Goal: Navigation & Orientation: Find specific page/section

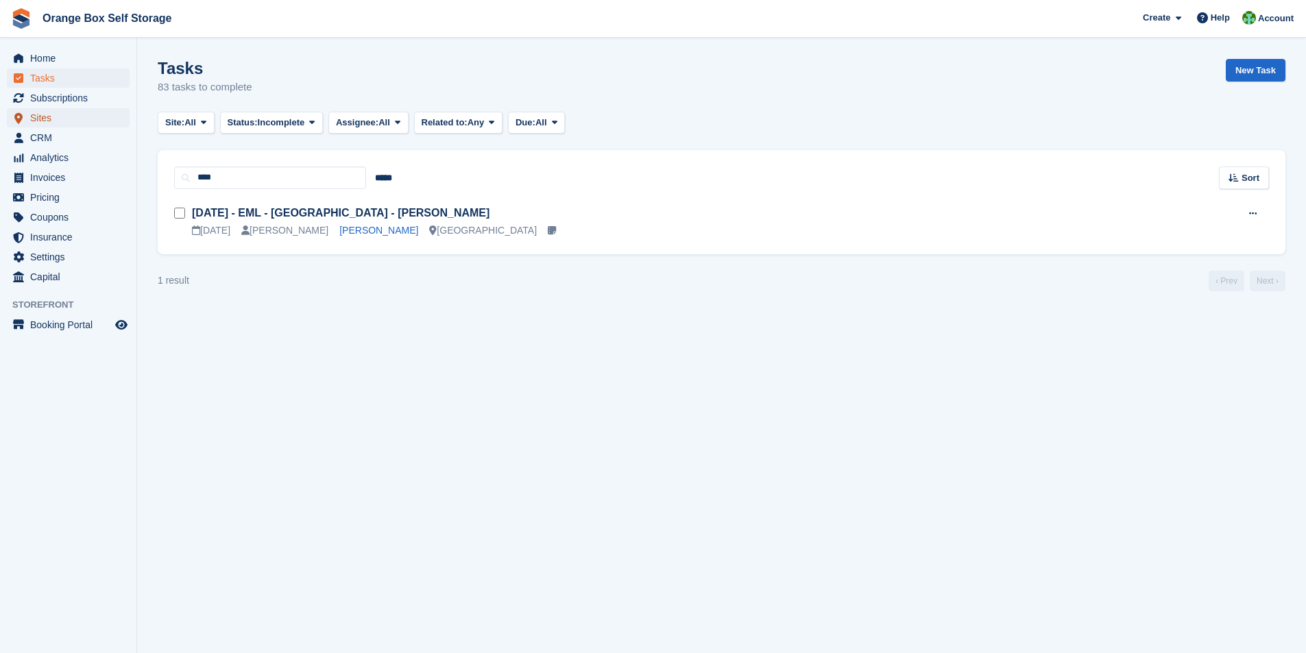
click at [41, 120] on span "Sites" at bounding box center [71, 117] width 82 height 19
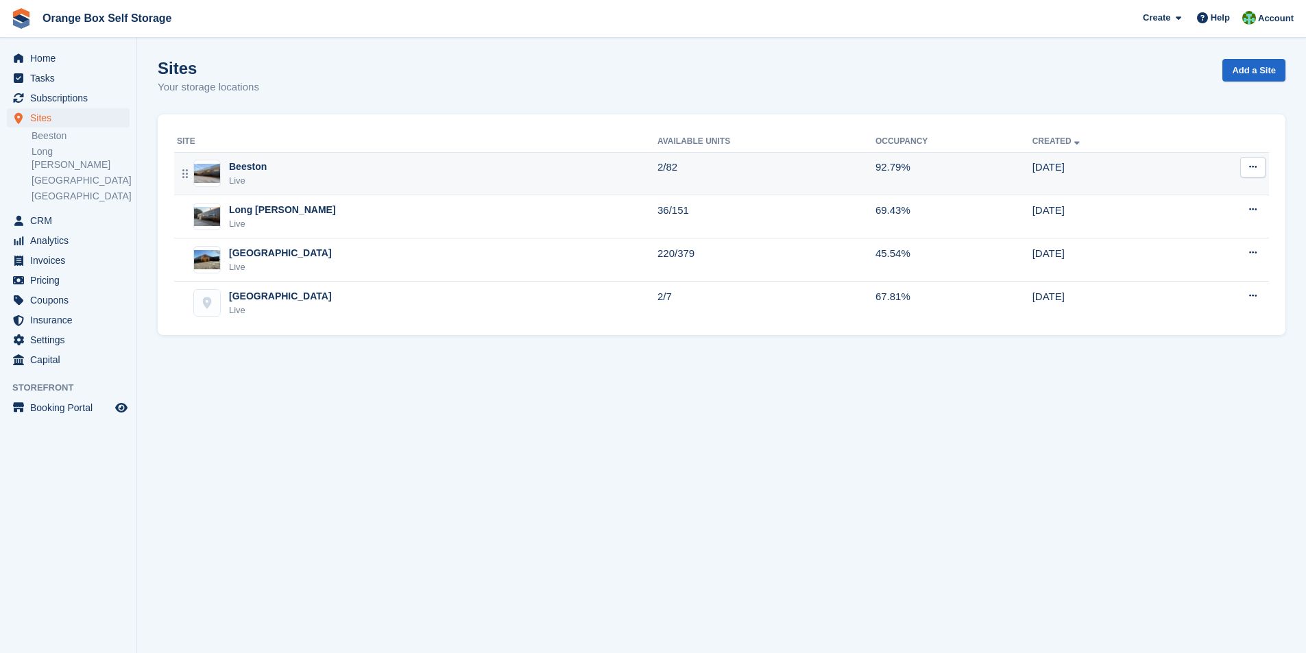
click at [237, 169] on div "Beeston" at bounding box center [248, 167] width 38 height 14
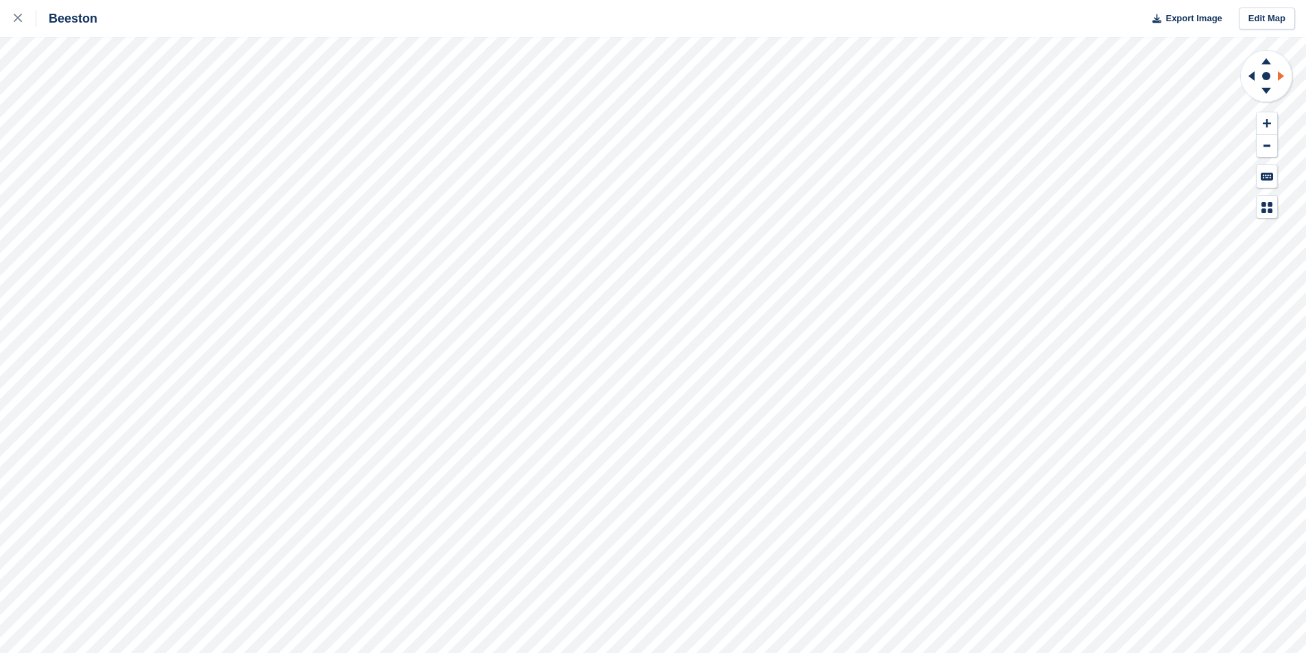
click at [1279, 77] on icon at bounding box center [1281, 76] width 6 height 10
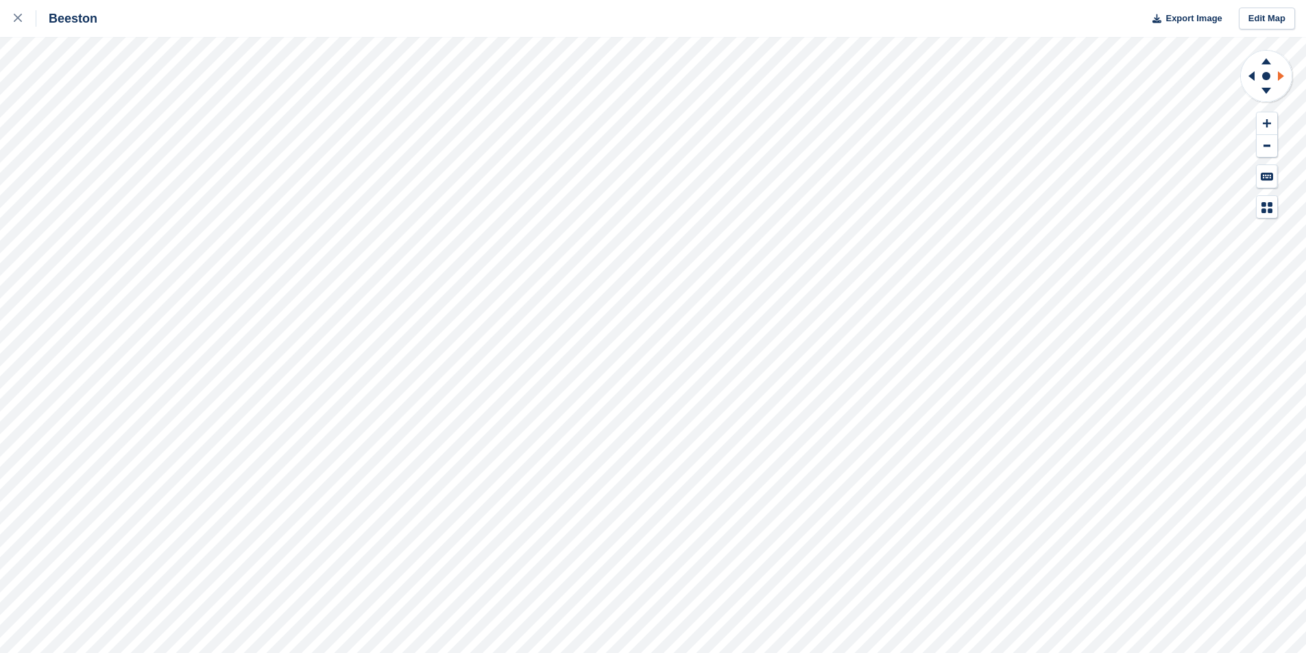
click at [1279, 77] on icon at bounding box center [1281, 76] width 6 height 10
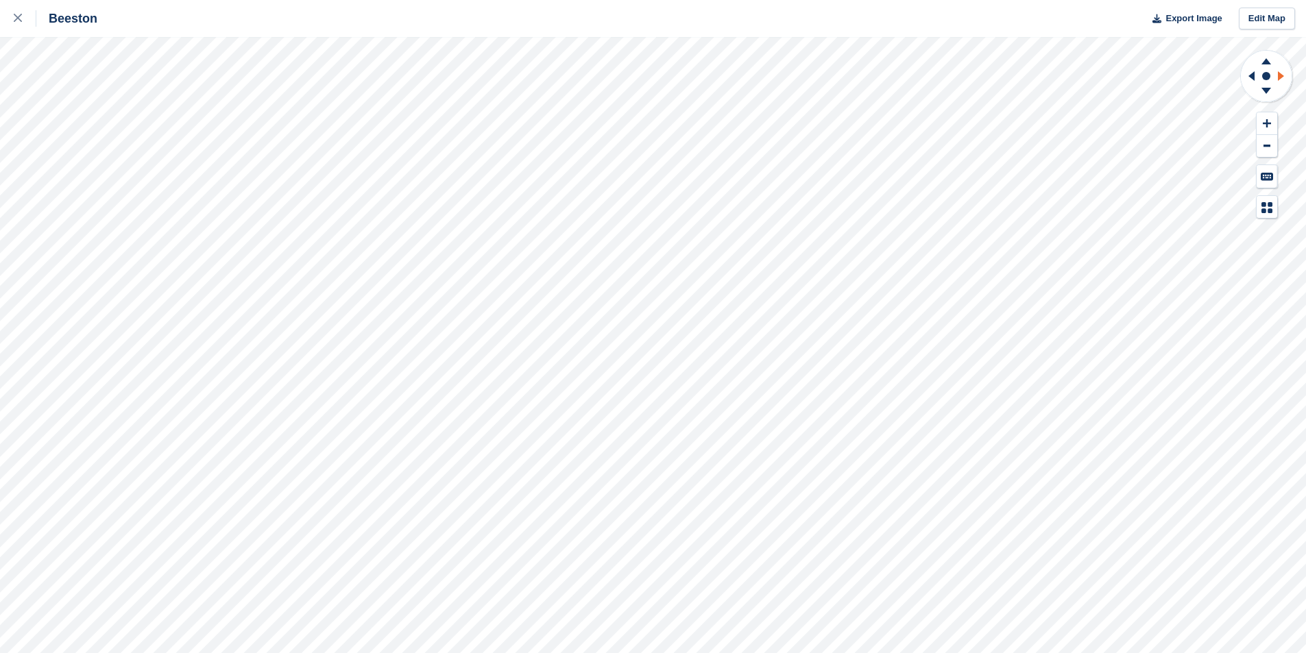
click at [1279, 77] on icon at bounding box center [1281, 76] width 6 height 10
click at [1264, 90] on icon at bounding box center [1266, 91] width 10 height 6
click at [1255, 75] on icon at bounding box center [1249, 76] width 17 height 36
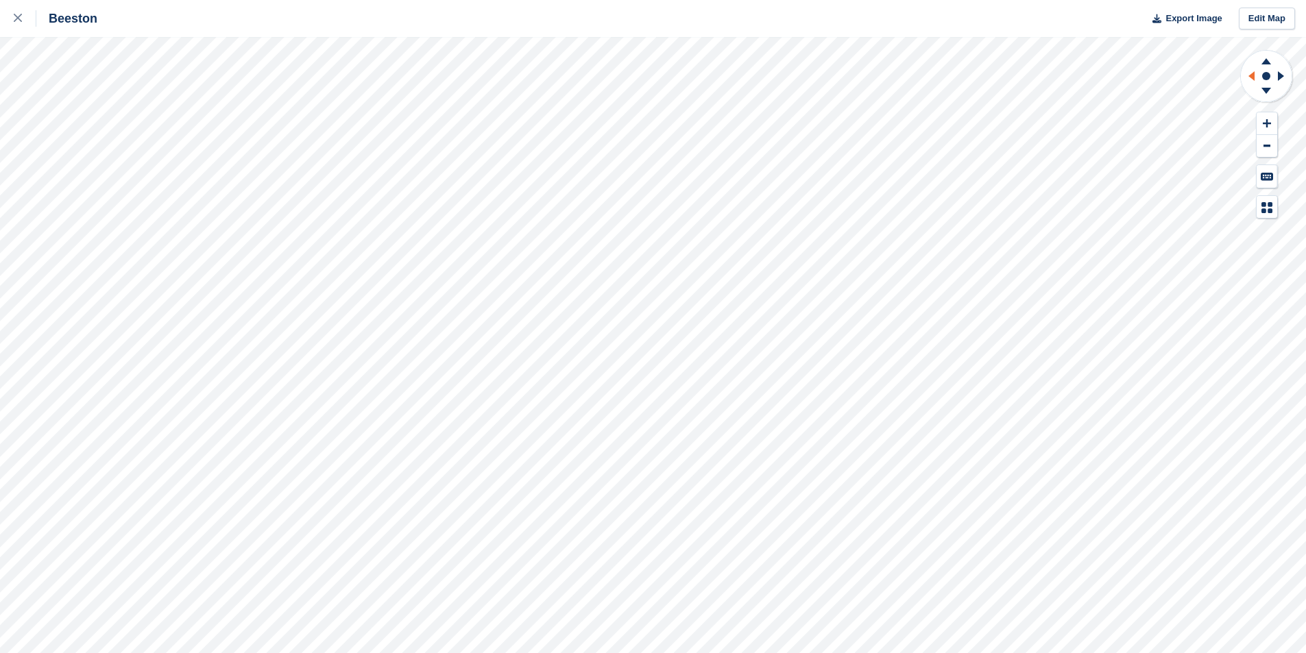
click at [1255, 75] on icon at bounding box center [1249, 76] width 17 height 36
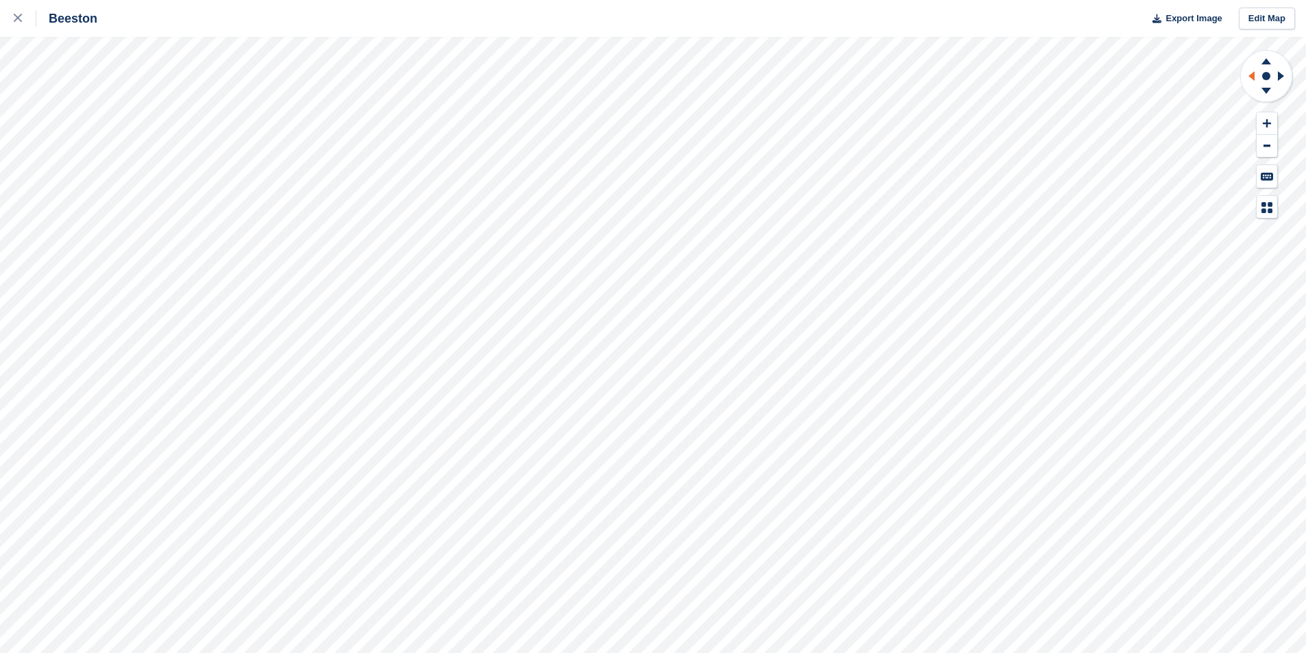
click at [1255, 75] on icon at bounding box center [1249, 76] width 17 height 36
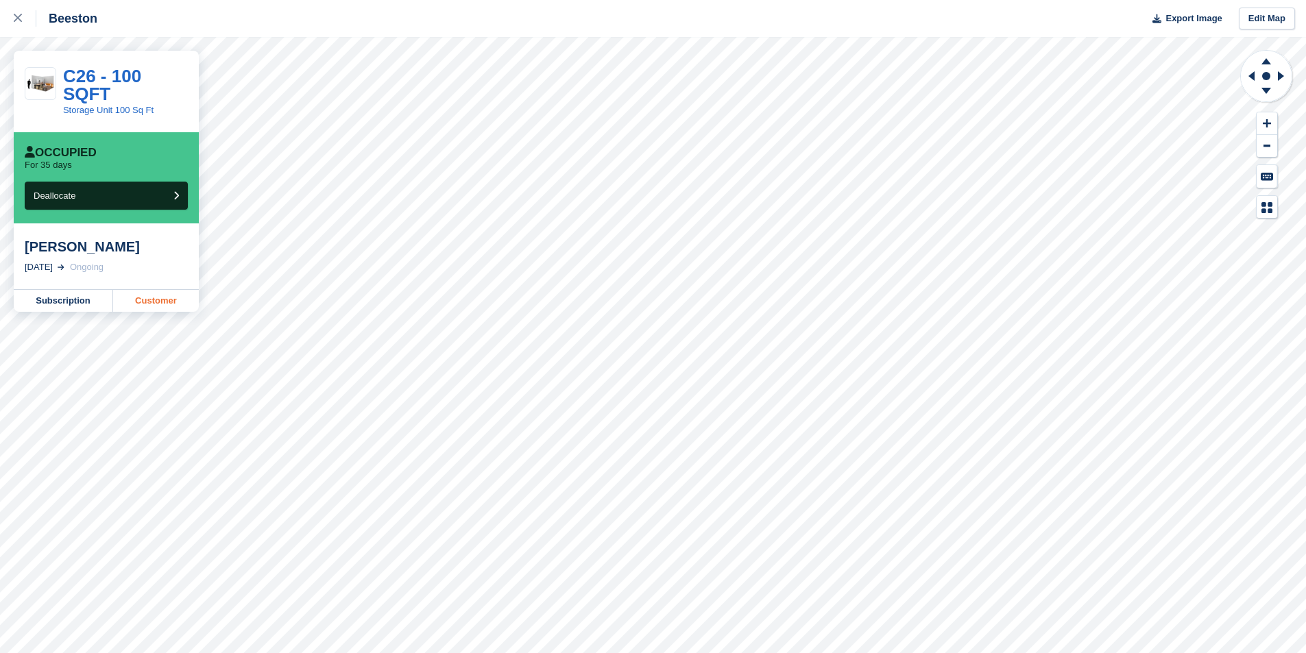
click at [165, 290] on link "Customer" at bounding box center [156, 301] width 86 height 22
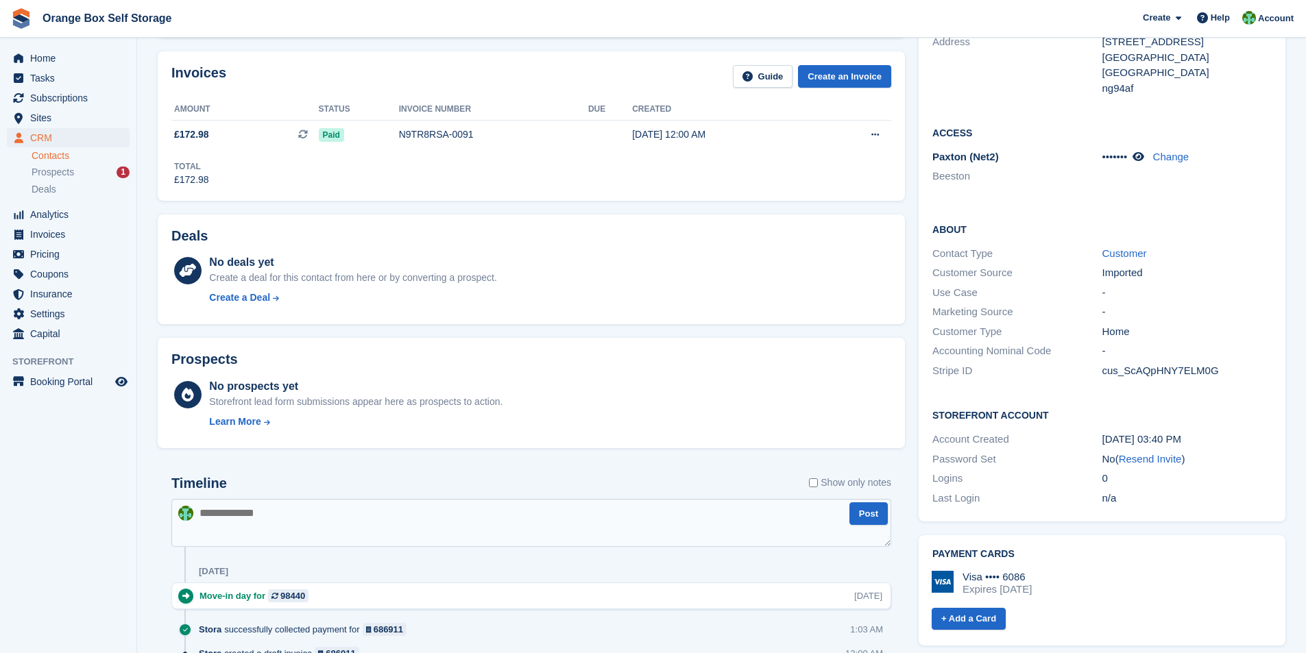
scroll to position [206, 0]
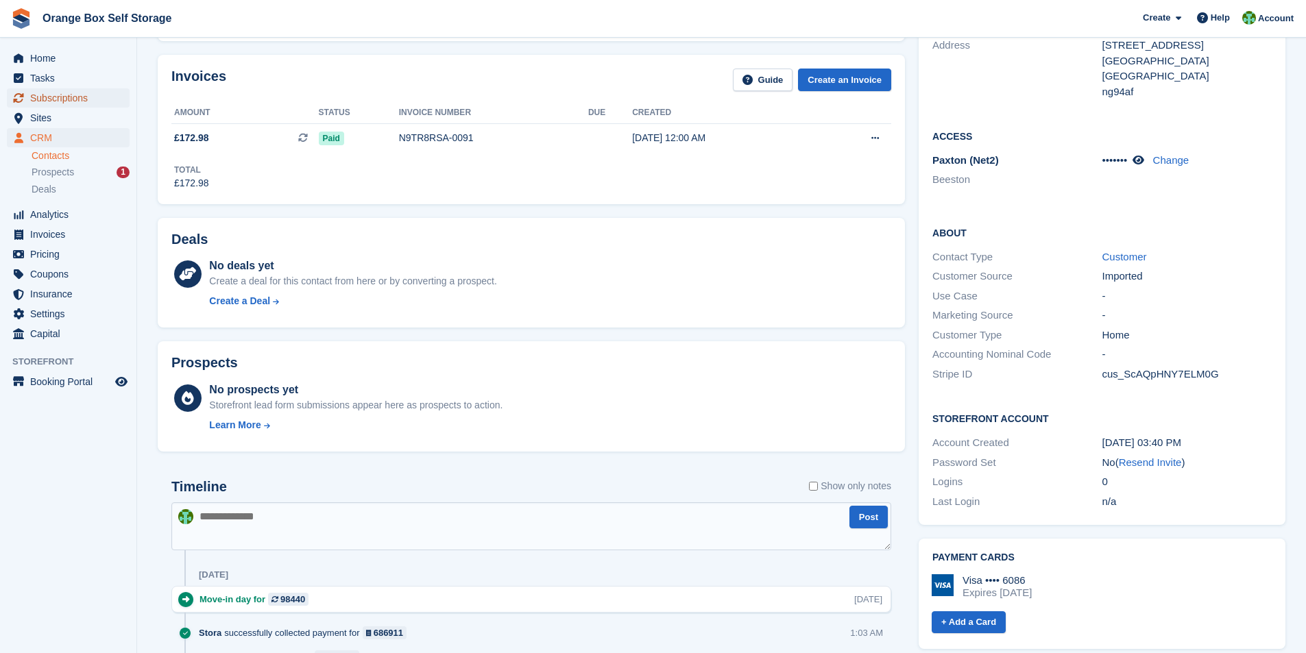
click at [36, 98] on span "Subscriptions" at bounding box center [71, 97] width 82 height 19
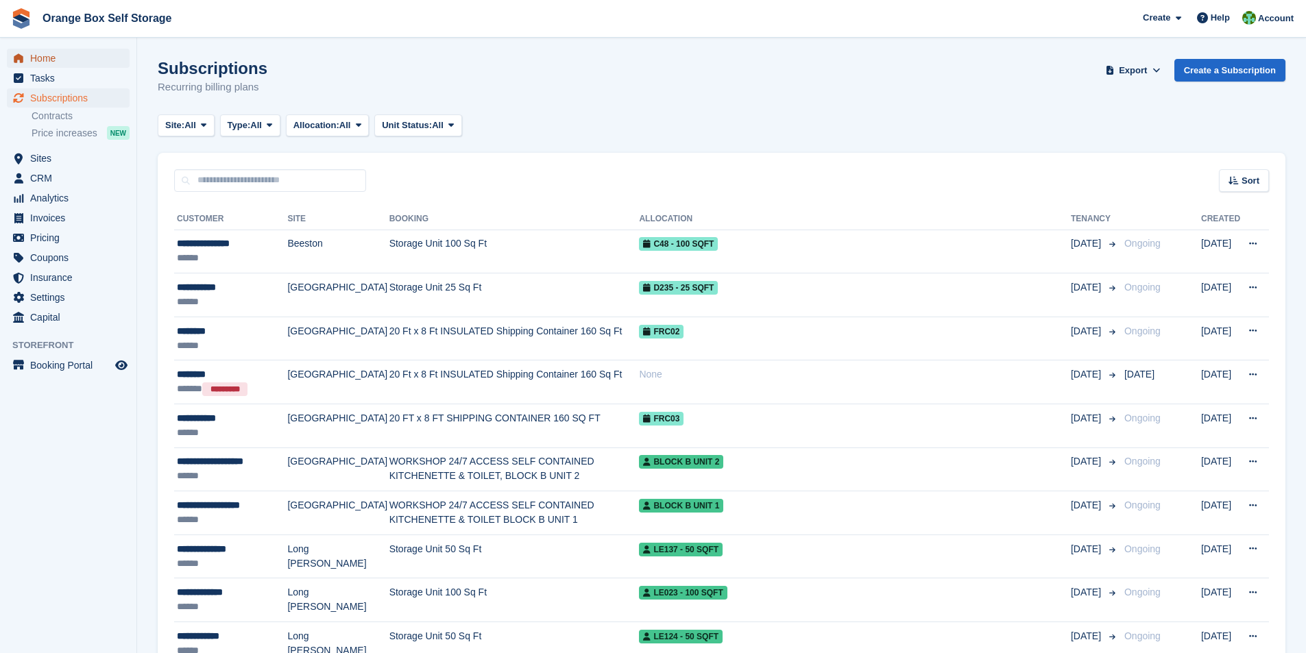
click at [47, 62] on span "Home" at bounding box center [71, 58] width 82 height 19
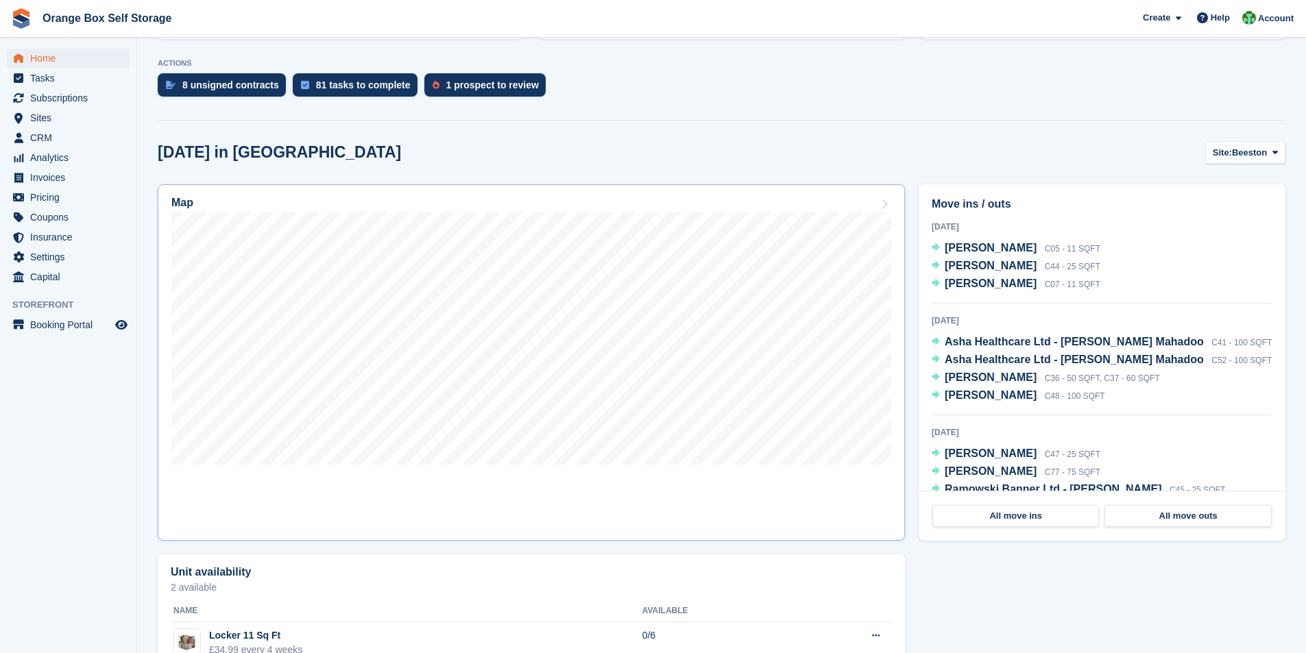
scroll to position [274, 0]
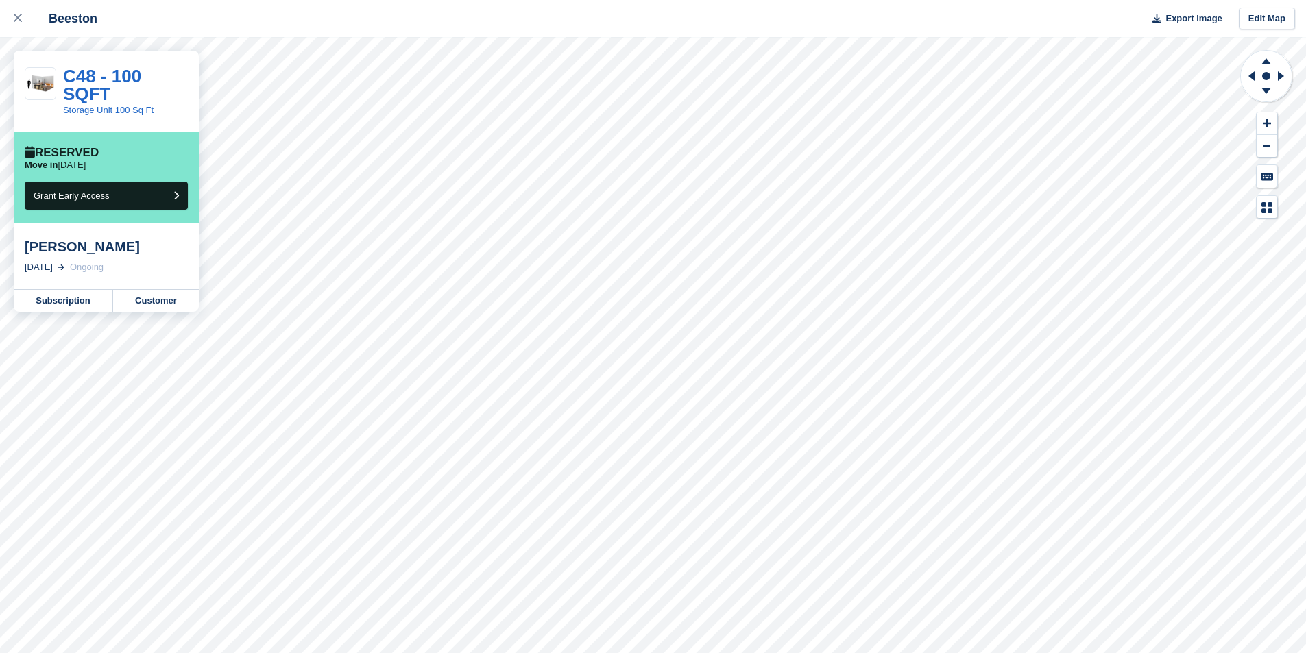
click at [263, 35] on div "Beeston Export Image Edit Map" at bounding box center [653, 18] width 1306 height 37
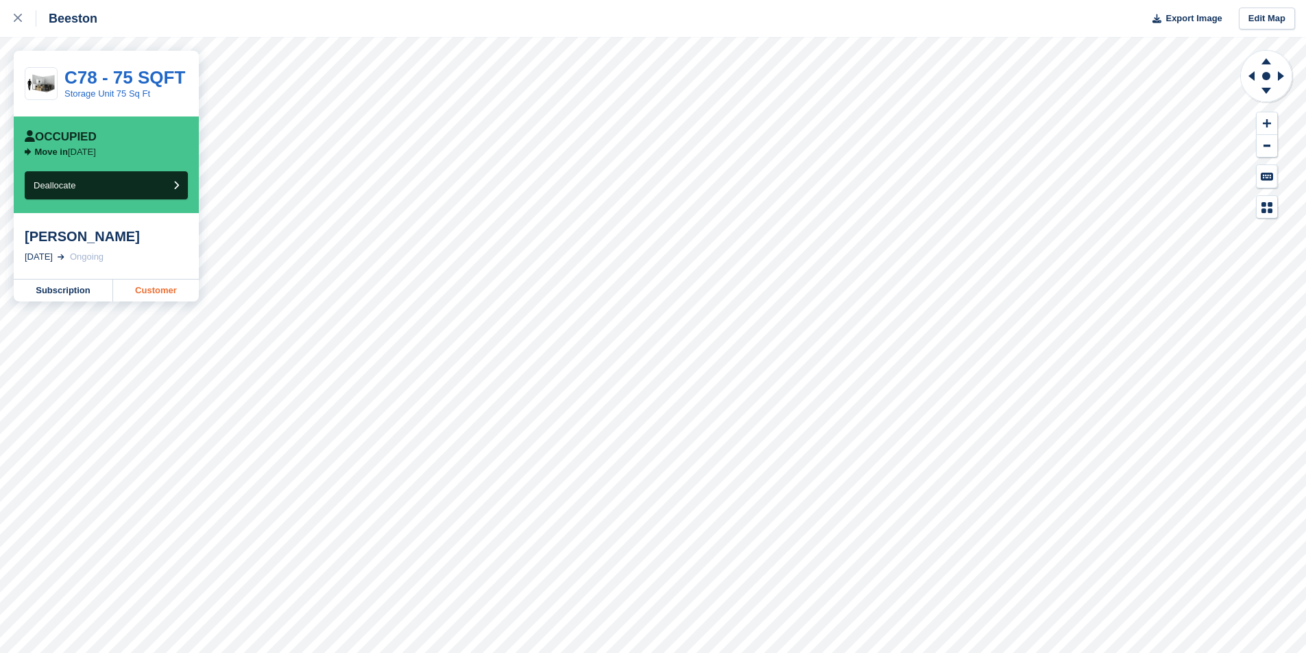
click at [157, 295] on link "Customer" at bounding box center [156, 291] width 86 height 22
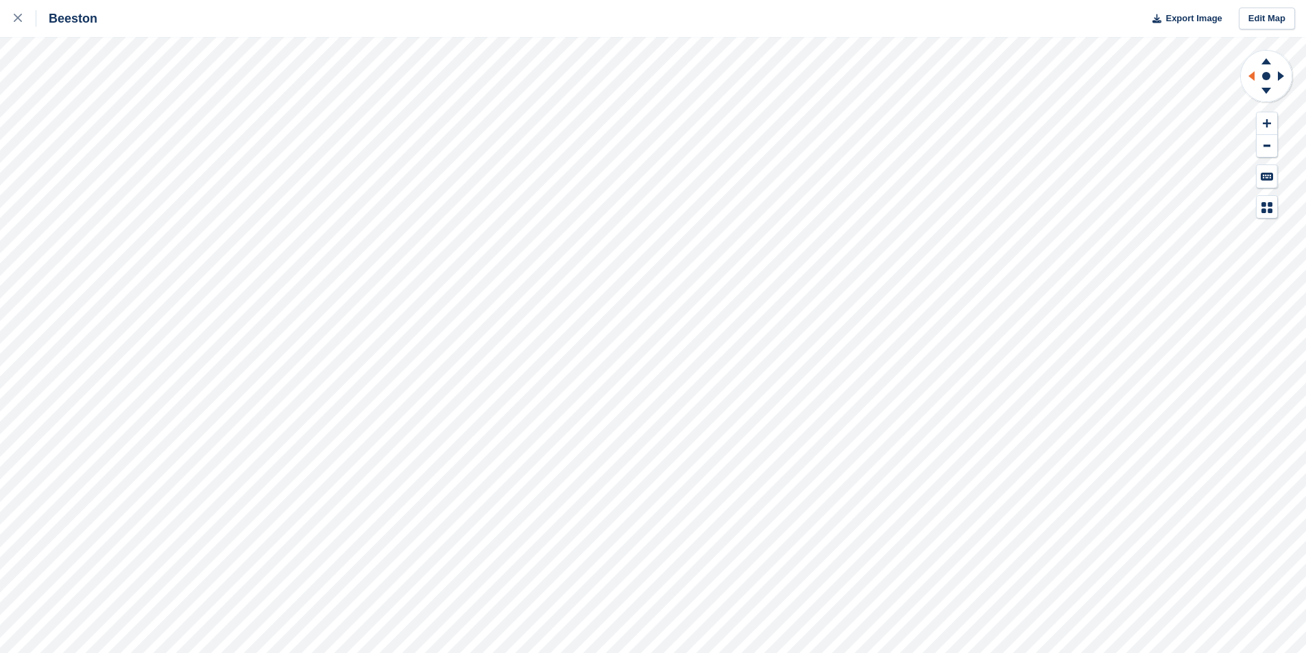
click at [1252, 79] on icon at bounding box center [1251, 76] width 6 height 10
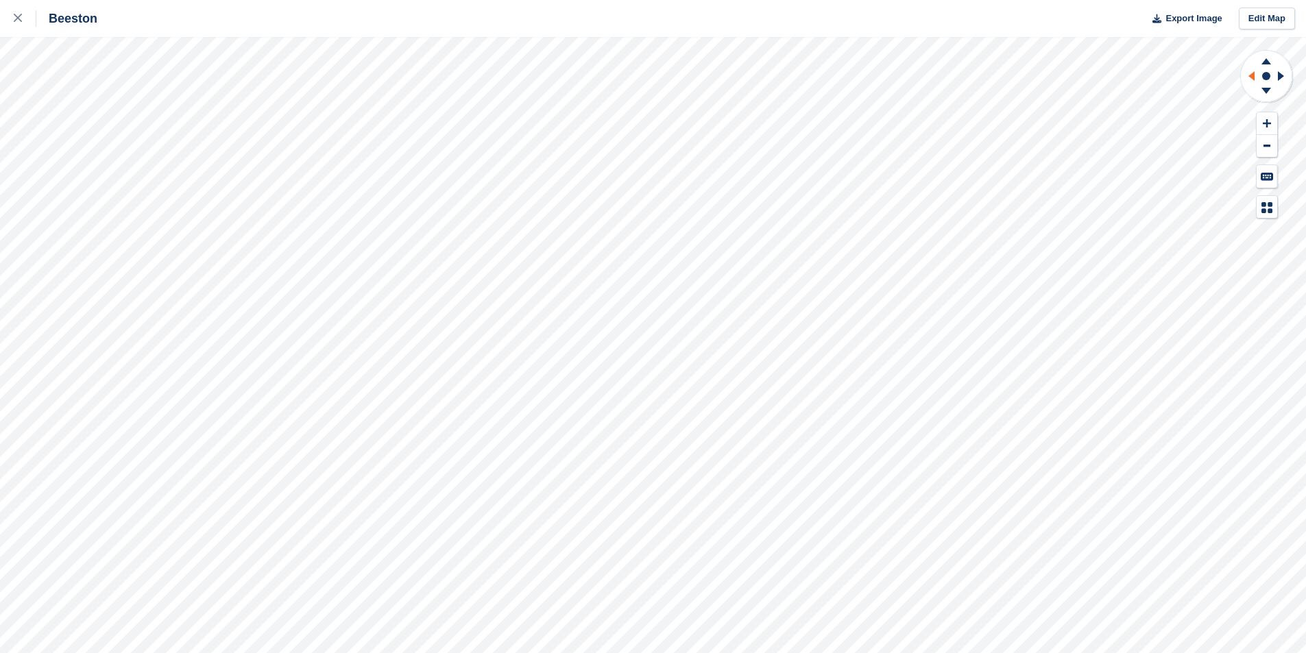
click at [1252, 79] on icon at bounding box center [1251, 76] width 6 height 10
click at [1254, 75] on icon at bounding box center [1251, 76] width 6 height 10
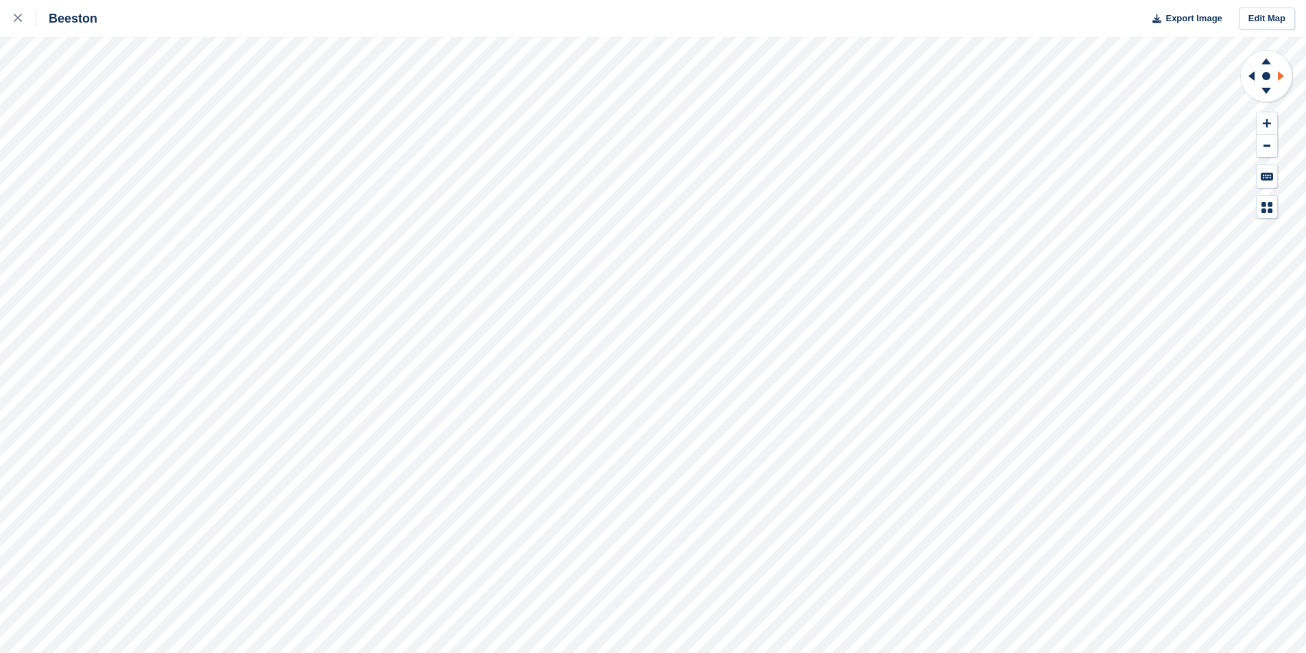
click at [1277, 74] on icon at bounding box center [1282, 76] width 17 height 36
click at [1277, 76] on icon at bounding box center [1282, 76] width 17 height 36
click at [1248, 78] on icon at bounding box center [1249, 76] width 17 height 36
click at [1253, 79] on icon at bounding box center [1251, 76] width 6 height 10
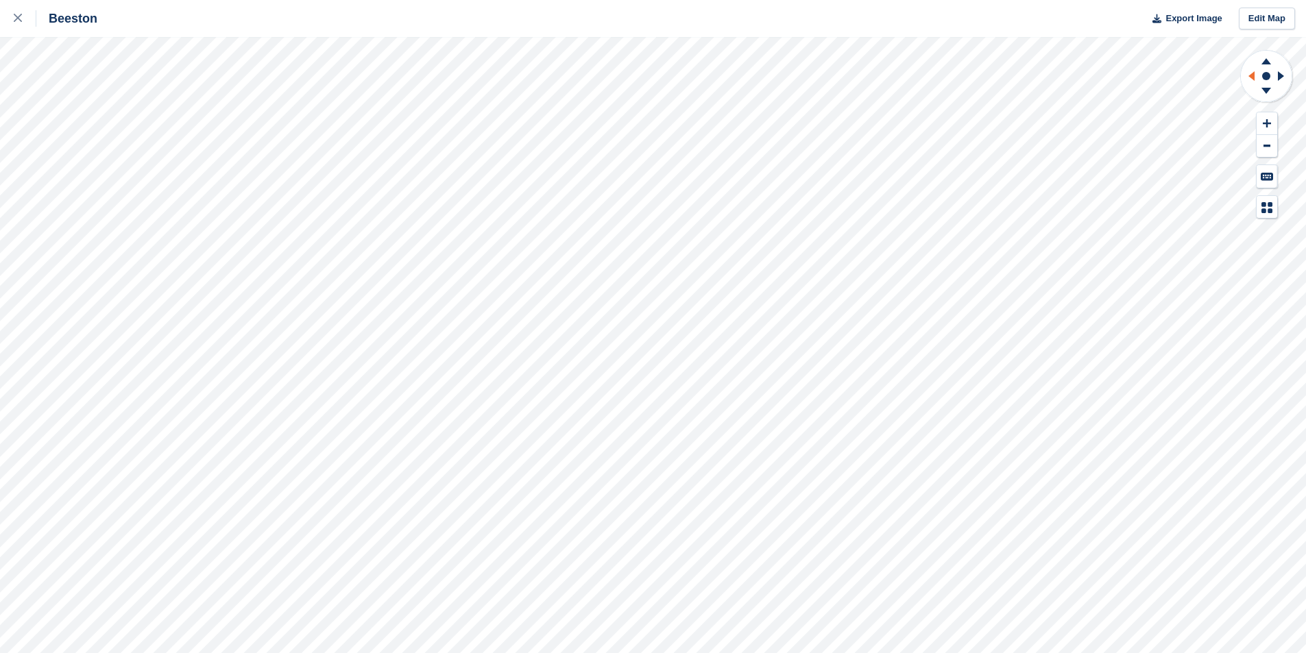
click at [1253, 79] on icon at bounding box center [1251, 76] width 6 height 10
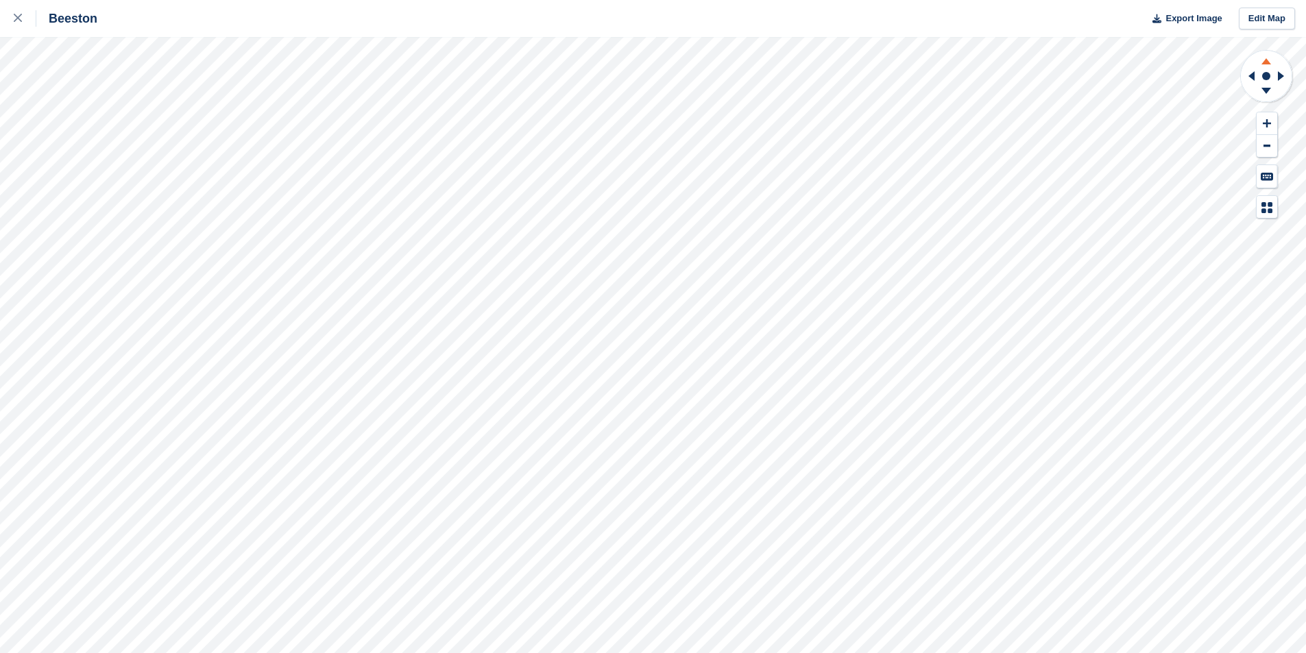
click at [1268, 62] on icon at bounding box center [1266, 61] width 10 height 6
click at [1265, 88] on icon at bounding box center [1266, 91] width 10 height 6
click at [1280, 77] on icon at bounding box center [1281, 76] width 6 height 10
click at [1253, 76] on icon at bounding box center [1251, 76] width 6 height 10
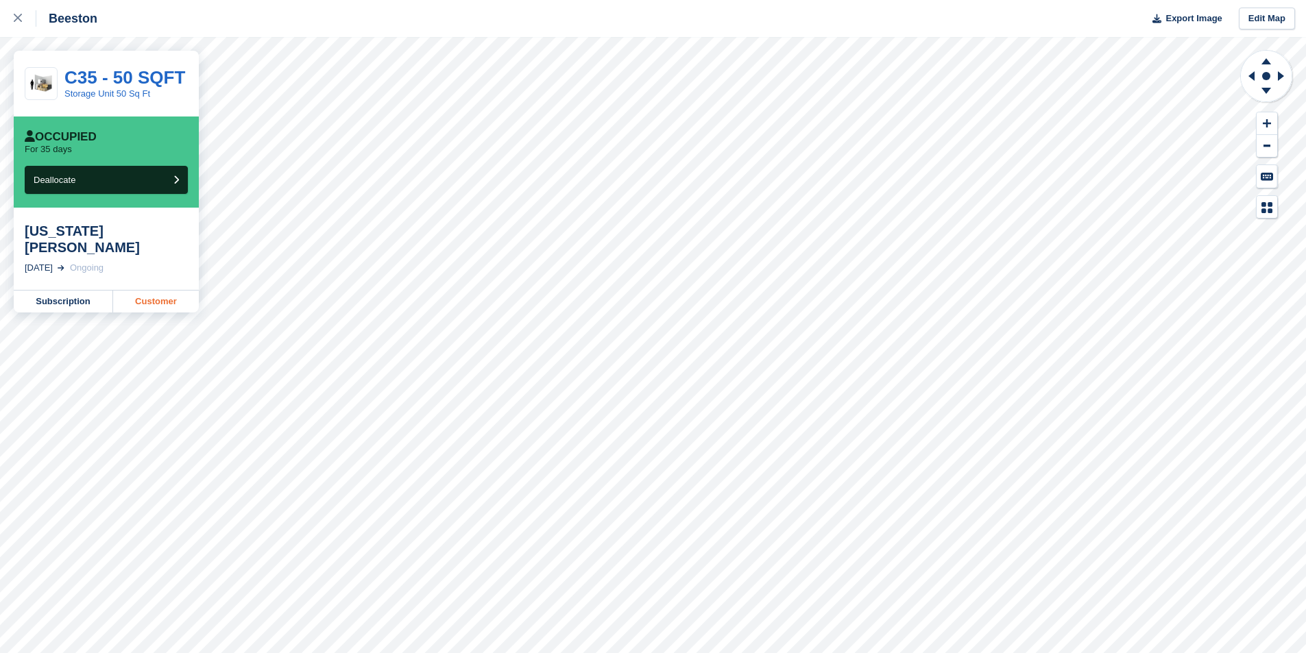
click at [160, 291] on link "Customer" at bounding box center [156, 302] width 86 height 22
click at [151, 288] on link "Customer" at bounding box center [156, 285] width 86 height 22
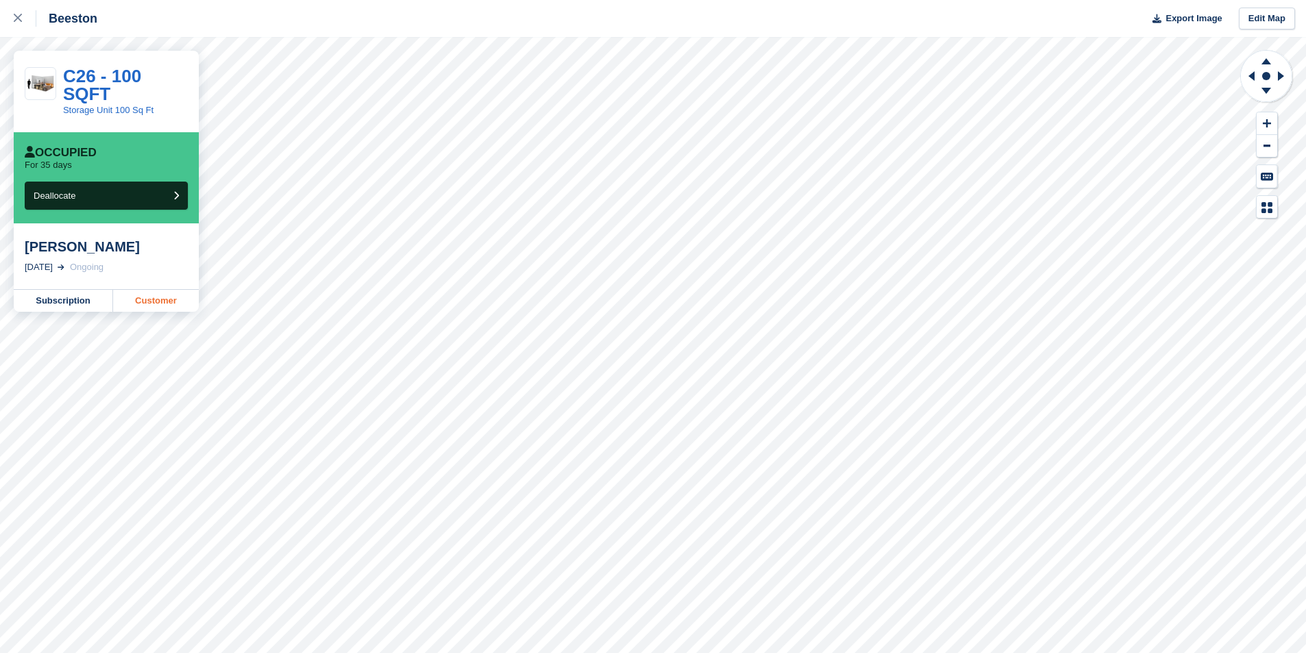
click at [165, 290] on link "Customer" at bounding box center [156, 301] width 86 height 22
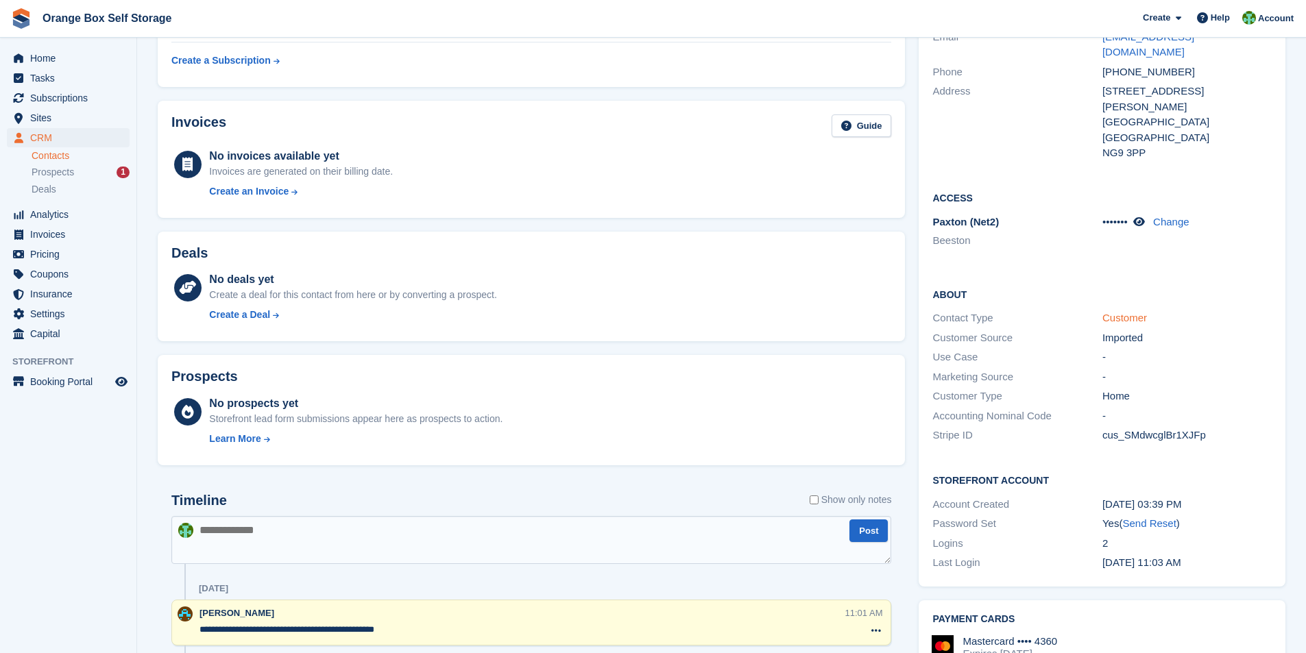
scroll to position [206, 0]
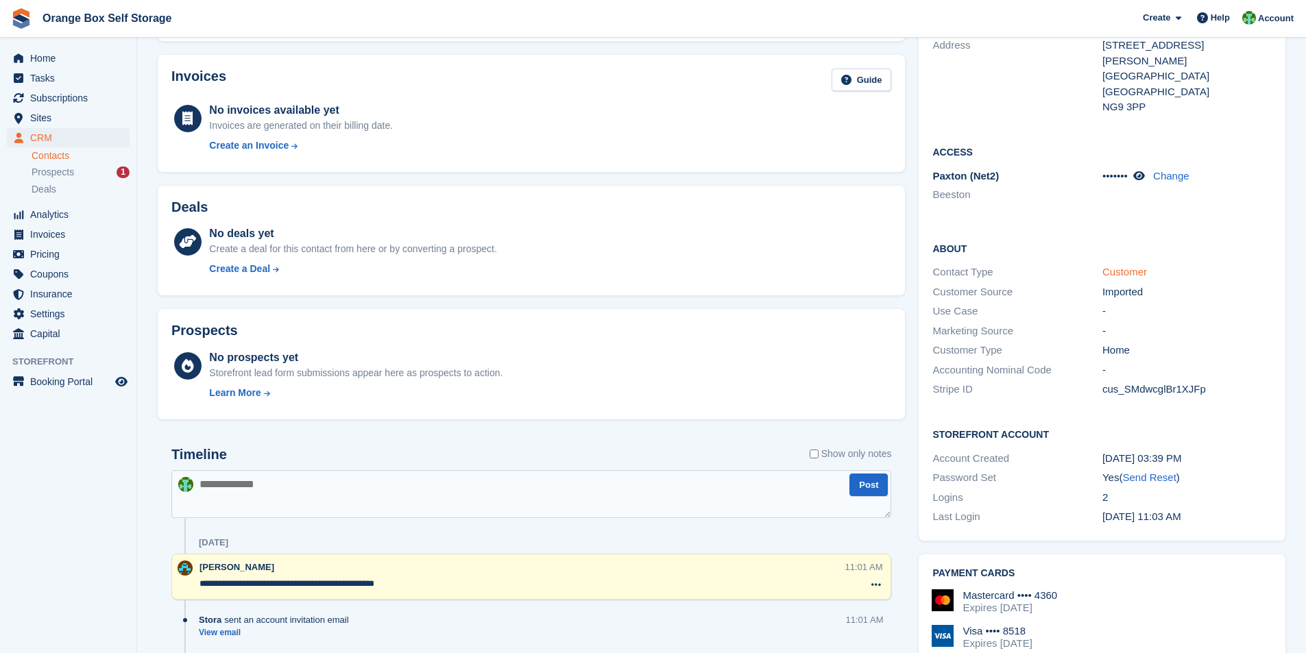
click at [1125, 266] on link "Customer" at bounding box center [1124, 272] width 45 height 12
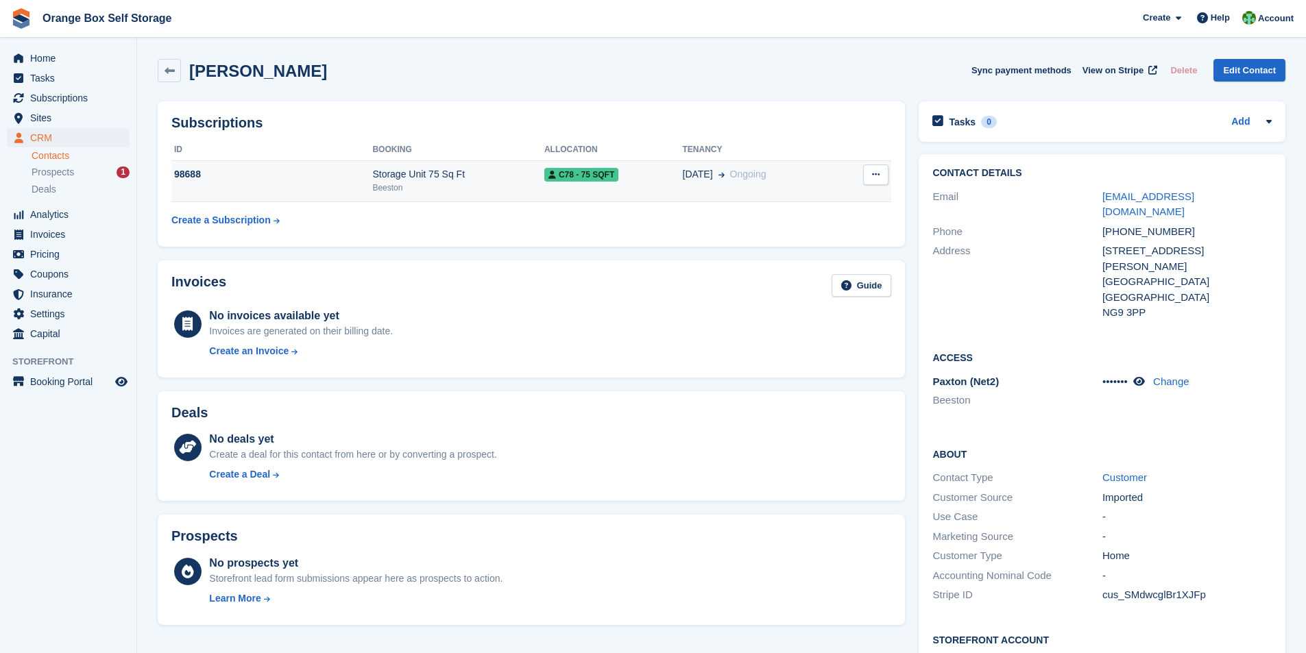
click at [876, 177] on icon at bounding box center [876, 174] width 8 height 9
click at [666, 279] on div "Invoices Guide" at bounding box center [531, 289] width 720 height 31
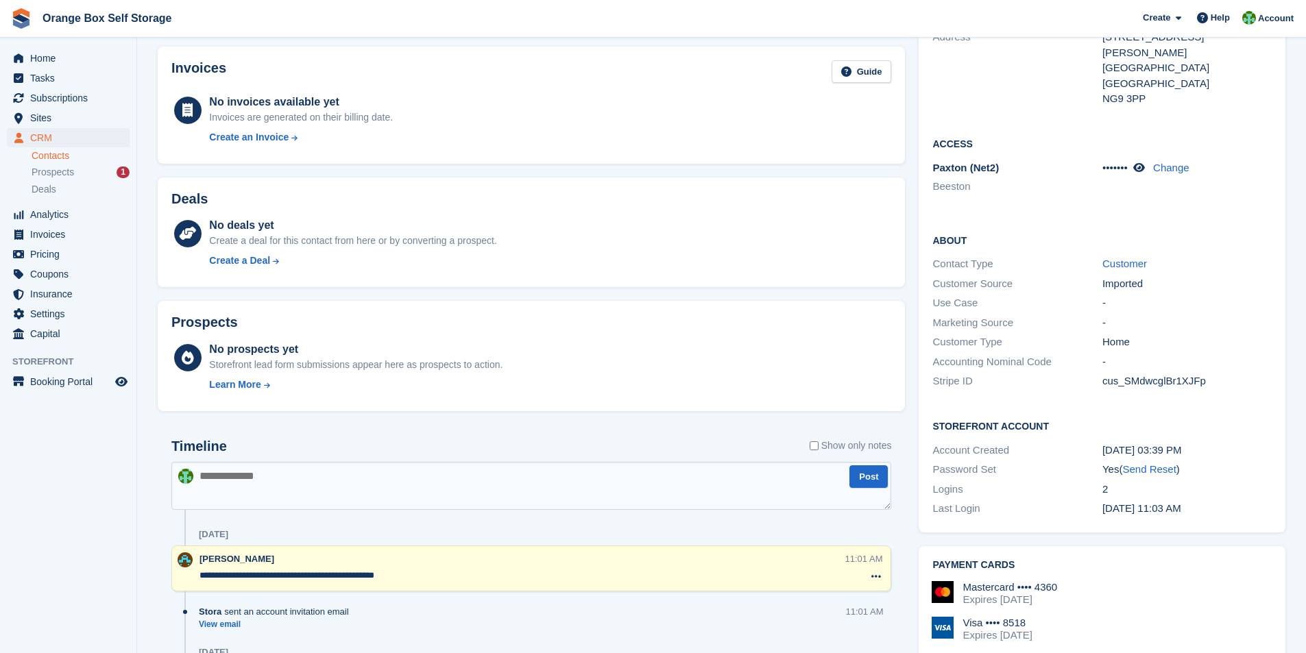
scroll to position [186, 0]
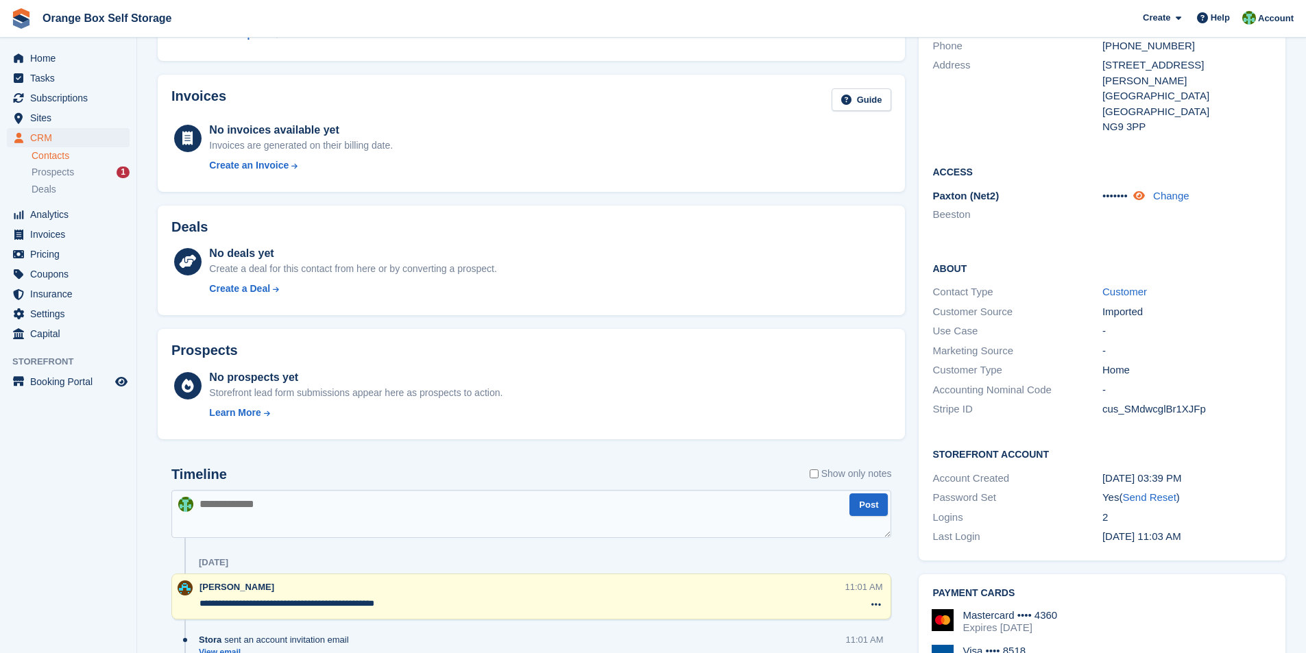
click at [1145, 191] on icon at bounding box center [1139, 196] width 12 height 10
click at [635, 224] on div "Deals" at bounding box center [531, 229] width 720 height 21
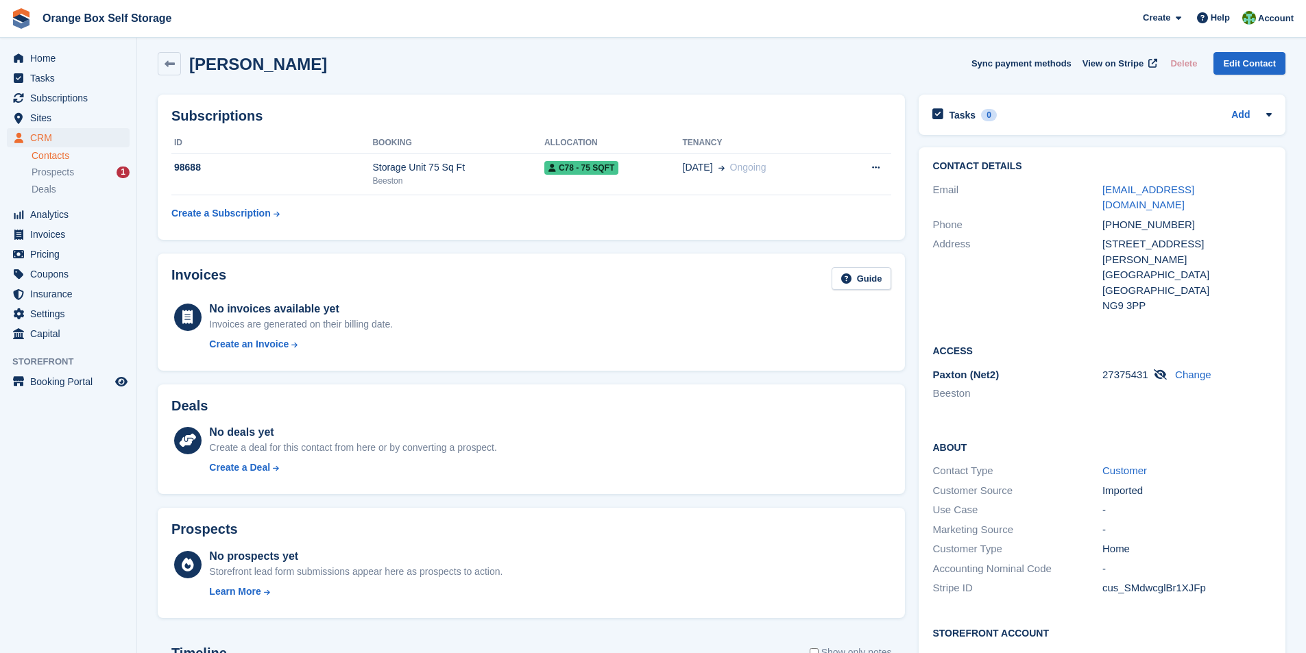
scroll to position [0, 0]
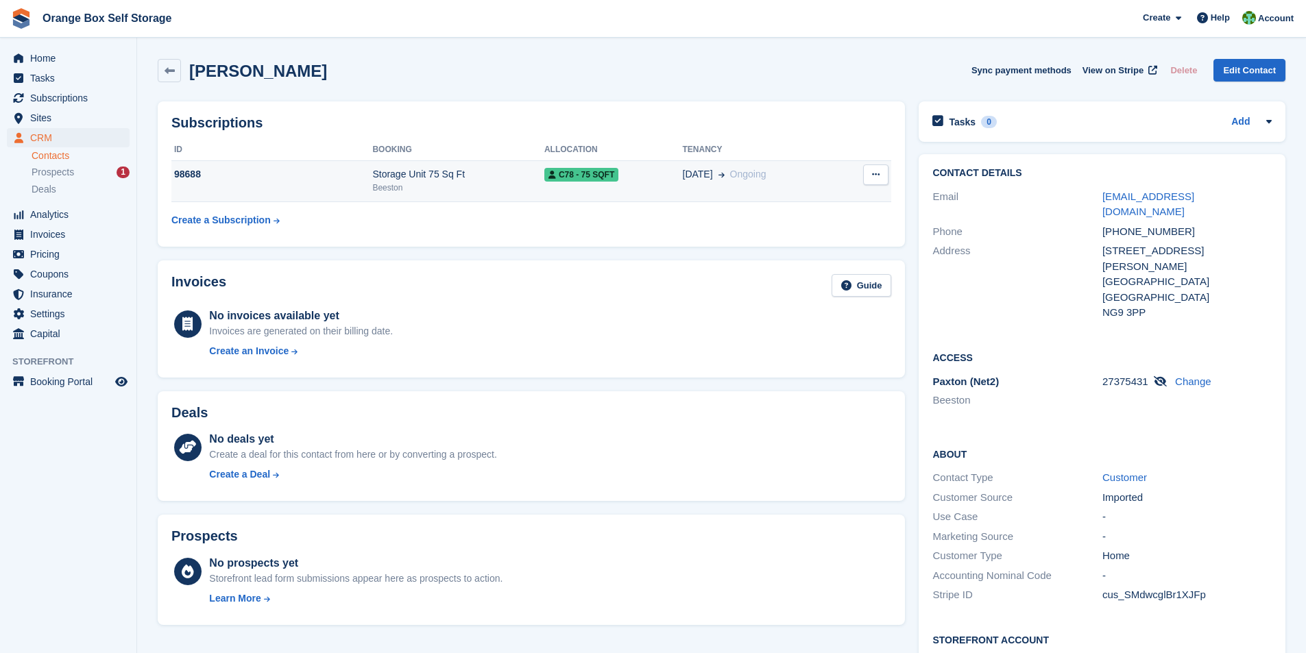
click at [202, 173] on div "98688" at bounding box center [271, 174] width 201 height 14
click at [419, 179] on div "Storage Unit 75 Sq Ft" at bounding box center [458, 174] width 172 height 14
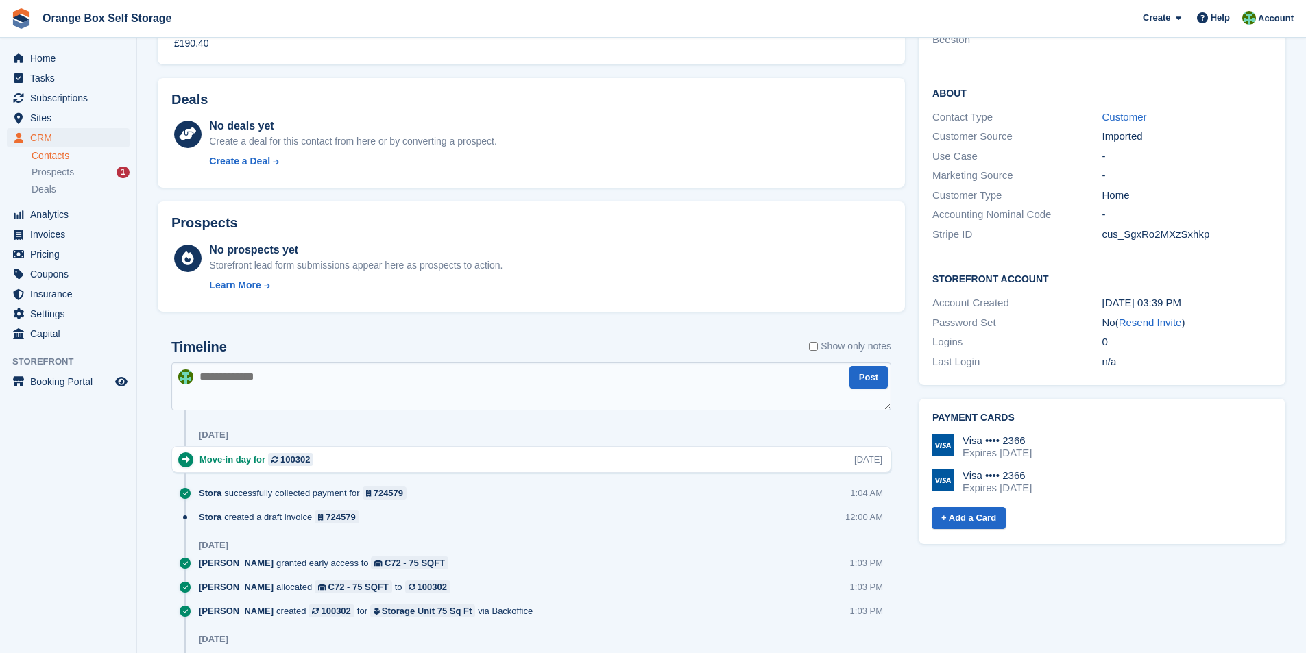
scroll to position [416, 0]
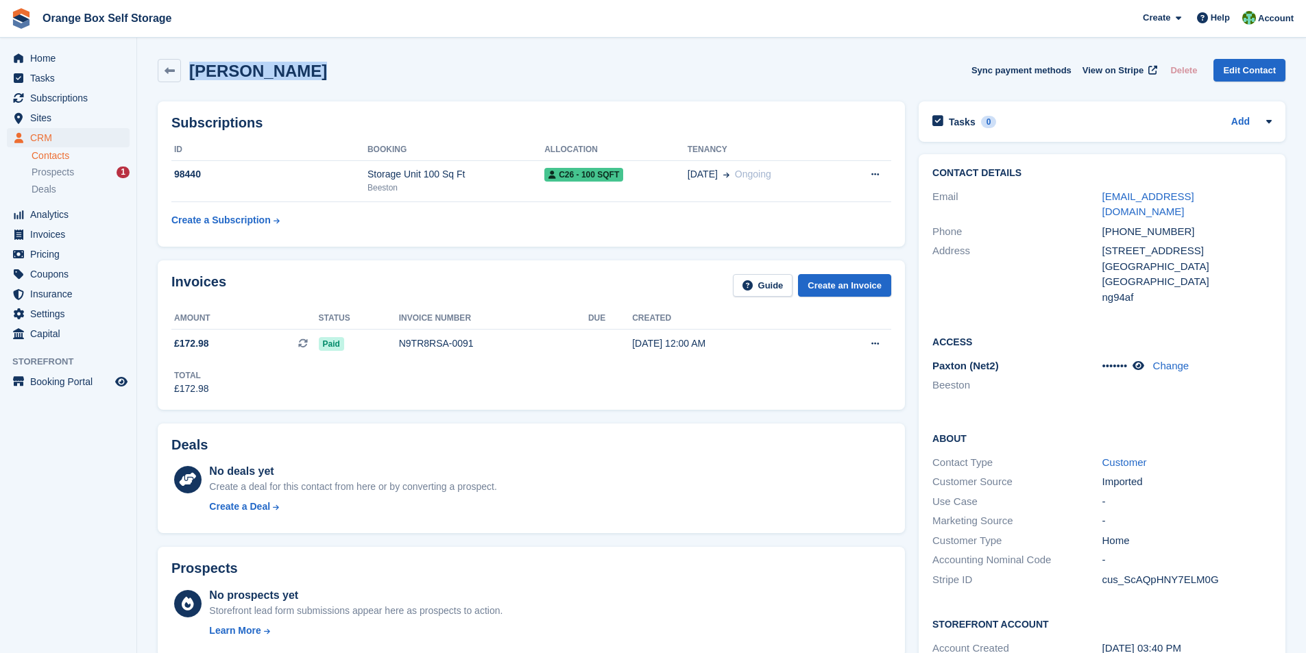
drag, startPoint x: 295, startPoint y: 71, endPoint x: 192, endPoint y: 69, distance: 102.8
click at [190, 69] on div "liangjie Chen Sync payment methods View on Stripe Delete Edit Contact" at bounding box center [722, 70] width 1128 height 23
